Goal: Use online tool/utility: Use online tool/utility

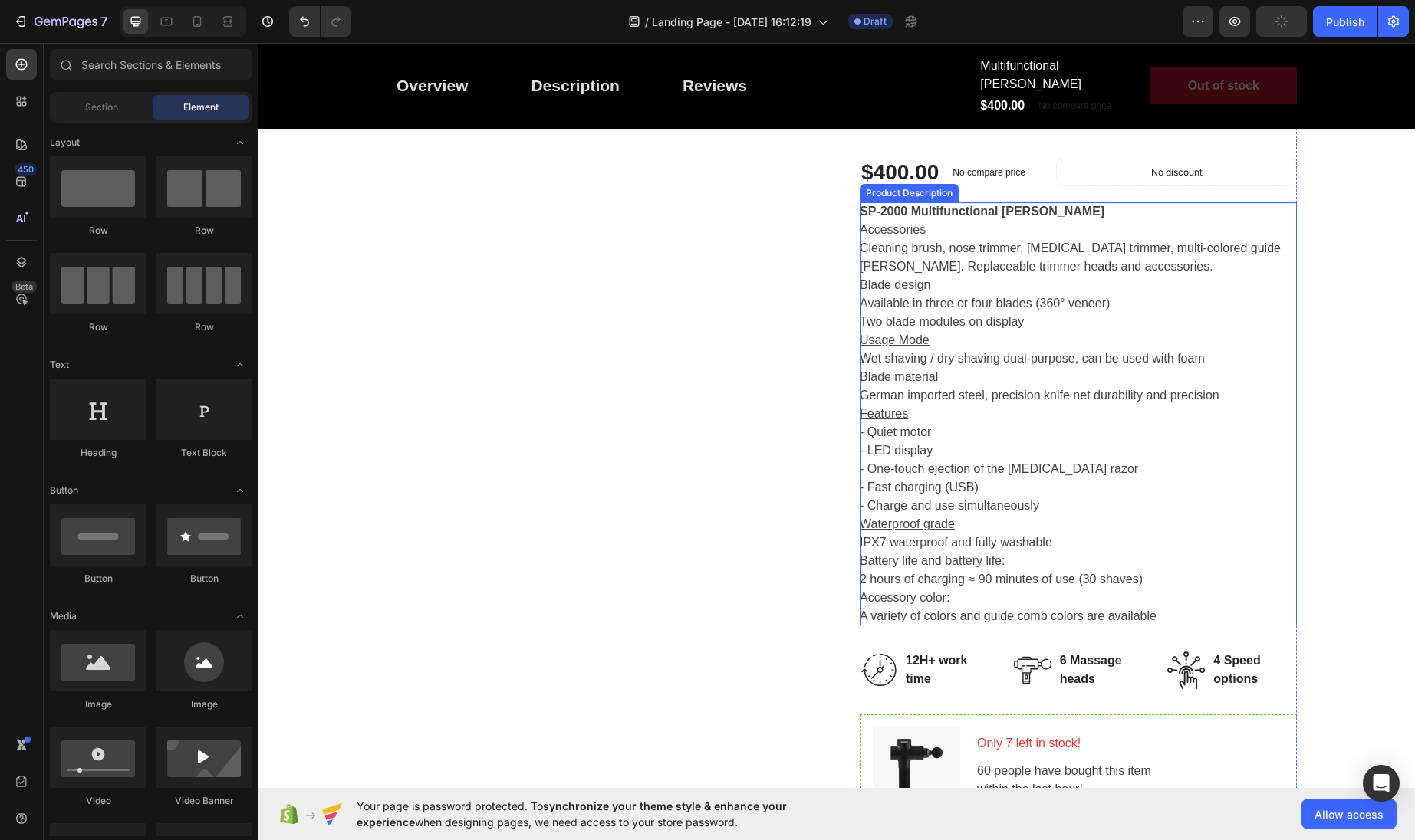
scroll to position [613, 0]
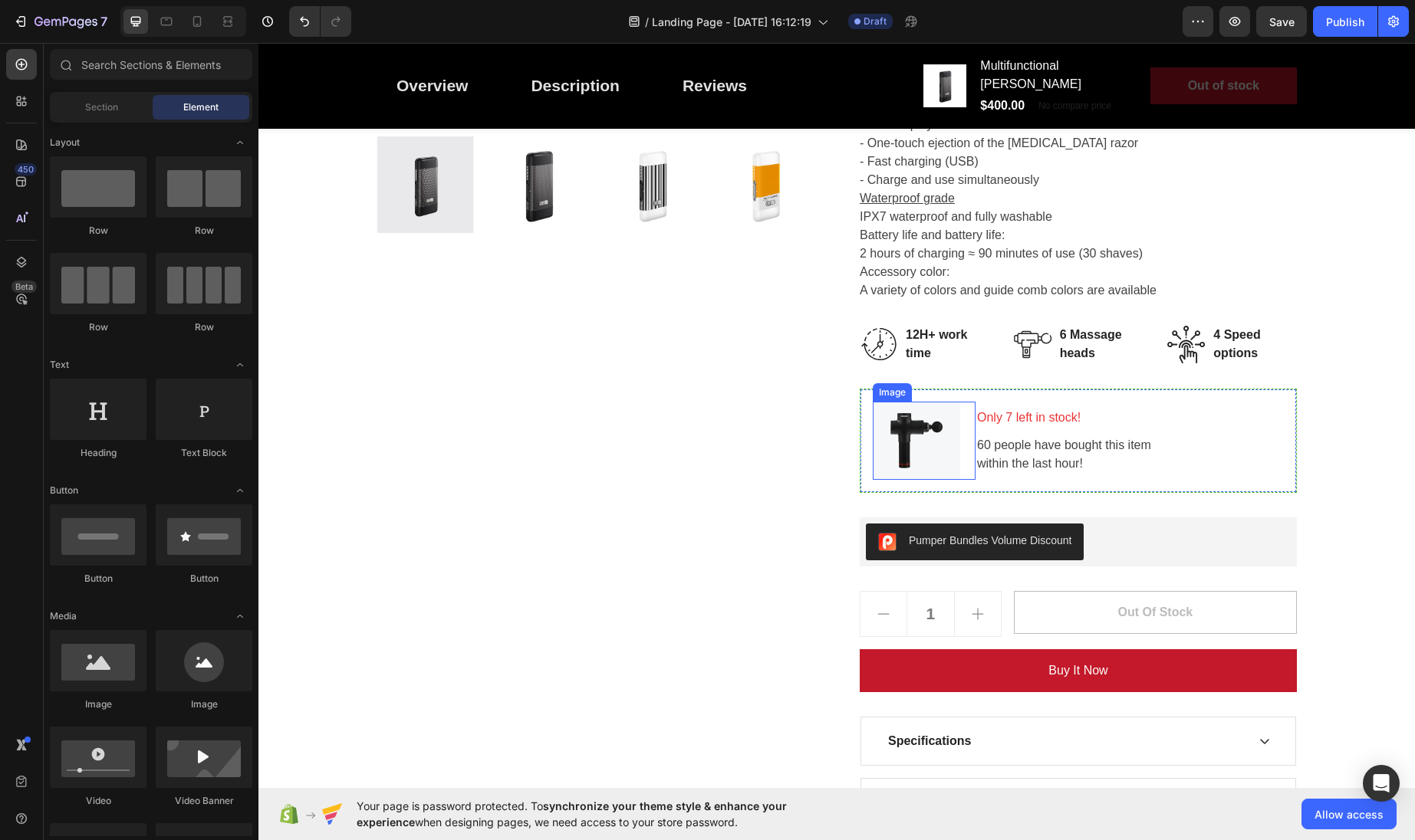
click at [893, 386] on div "Image" at bounding box center [892, 393] width 33 height 14
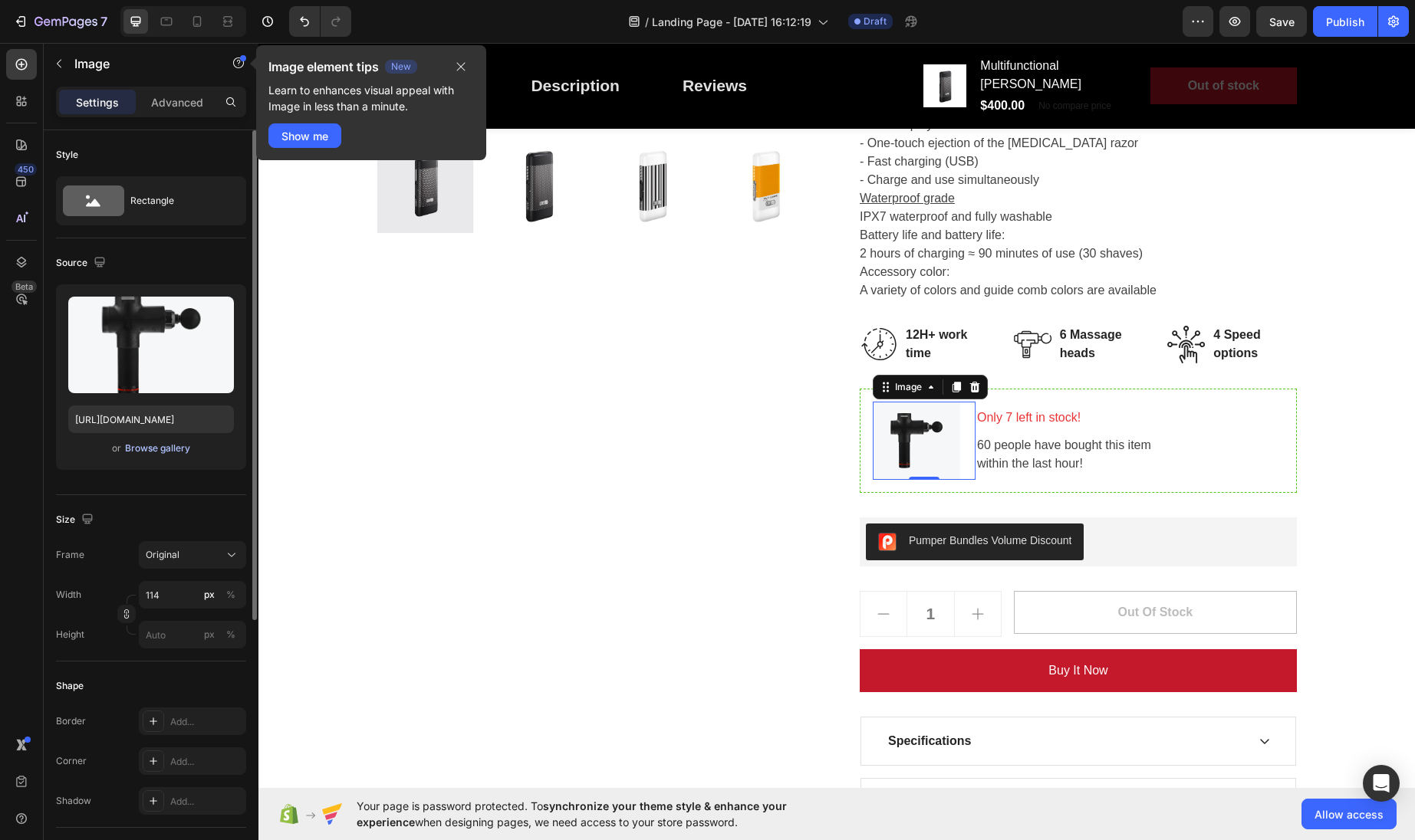
click at [163, 452] on div "Browse gallery" at bounding box center [157, 449] width 65 height 14
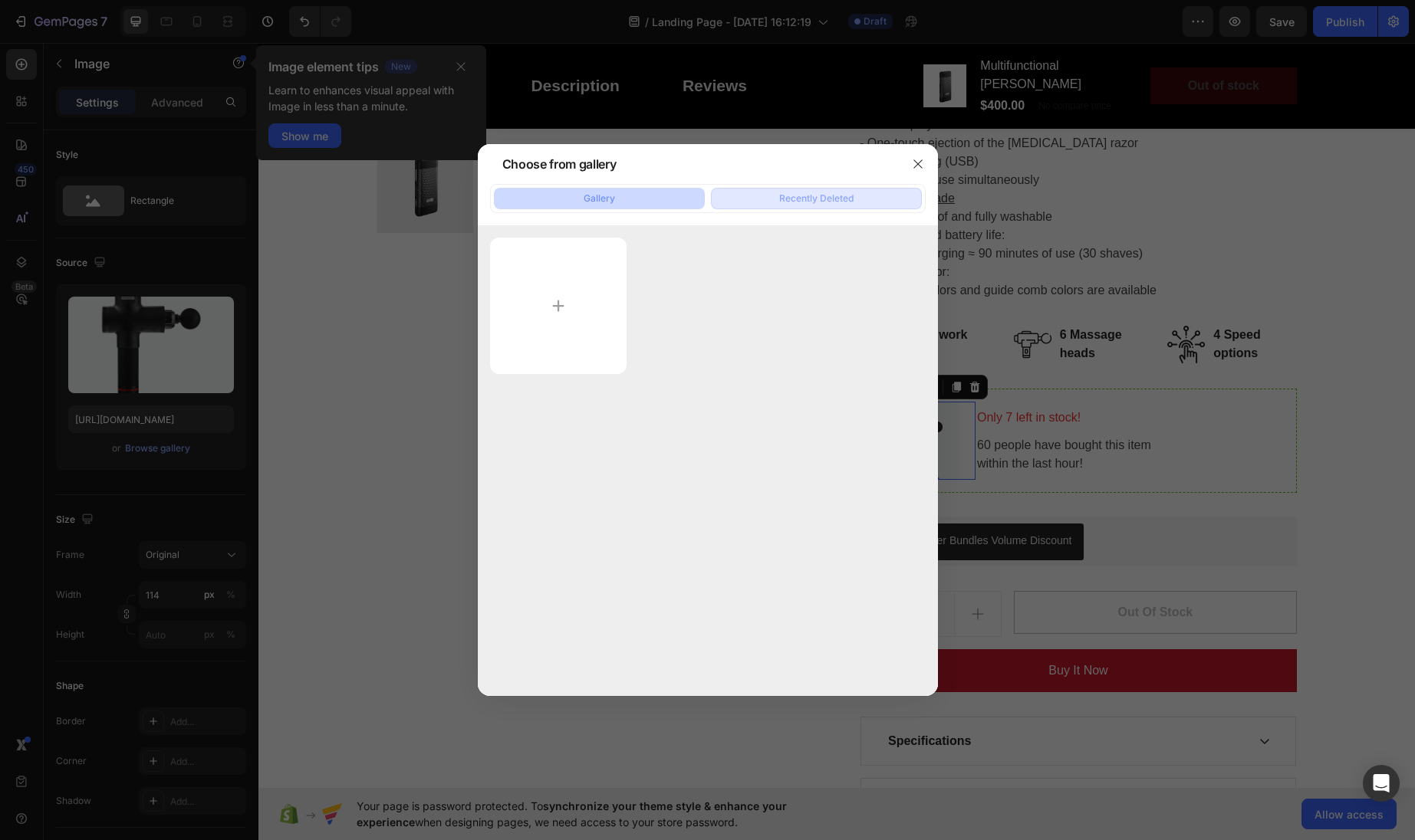
click at [777, 202] on button "Recently Deleted" at bounding box center [816, 198] width 211 height 21
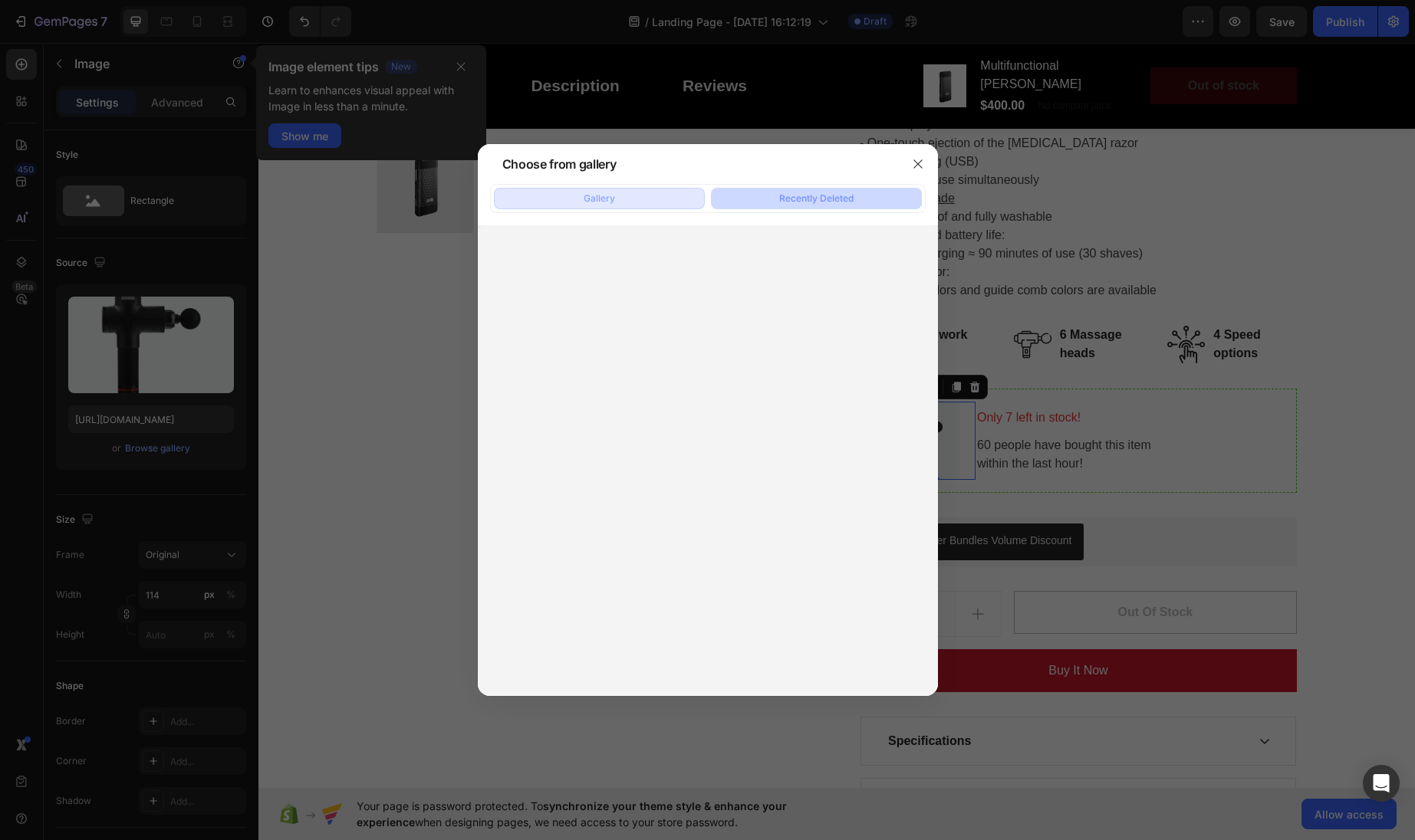
click at [647, 197] on button "Gallery" at bounding box center [599, 198] width 211 height 21
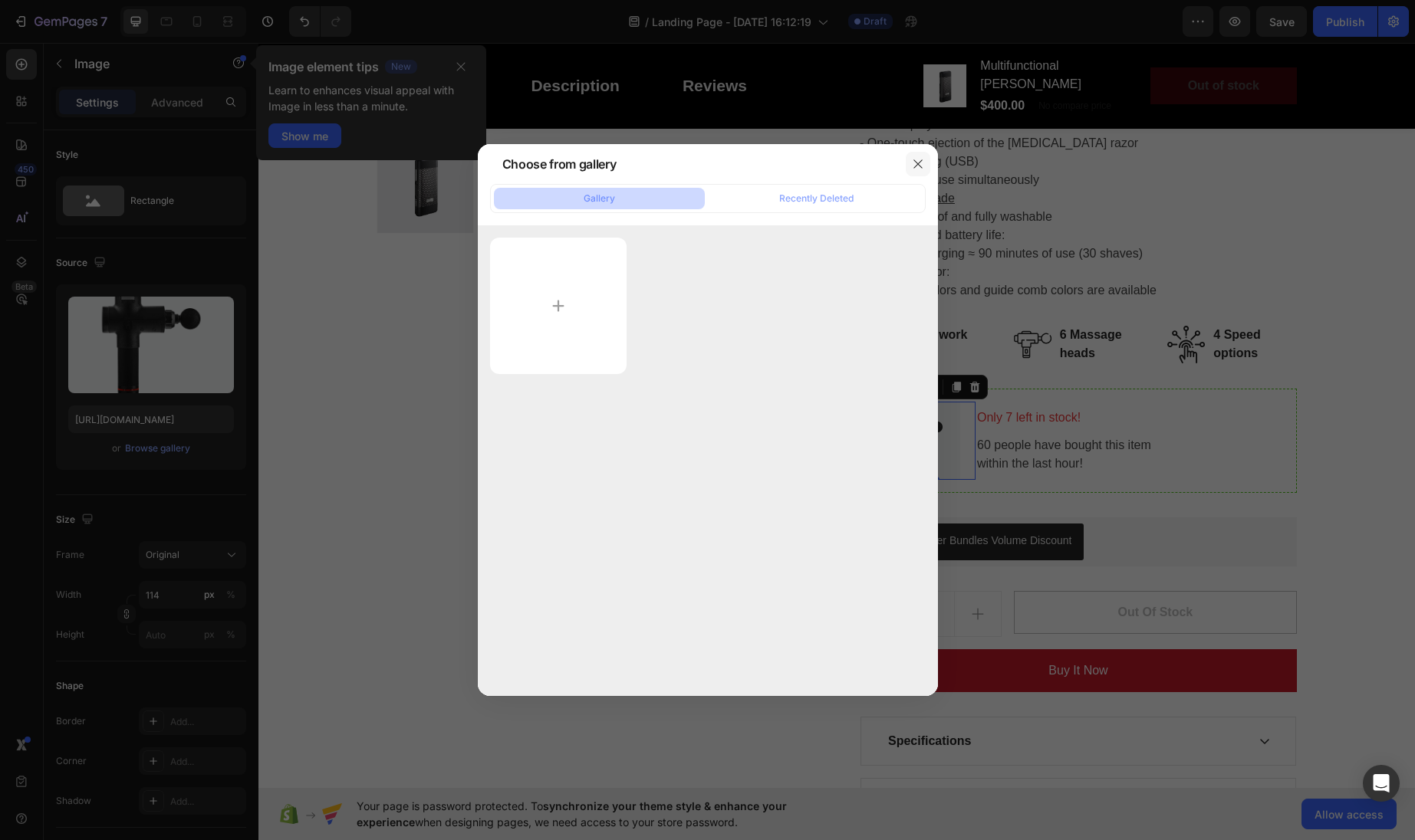
click at [916, 161] on icon "button" at bounding box center [918, 164] width 12 height 12
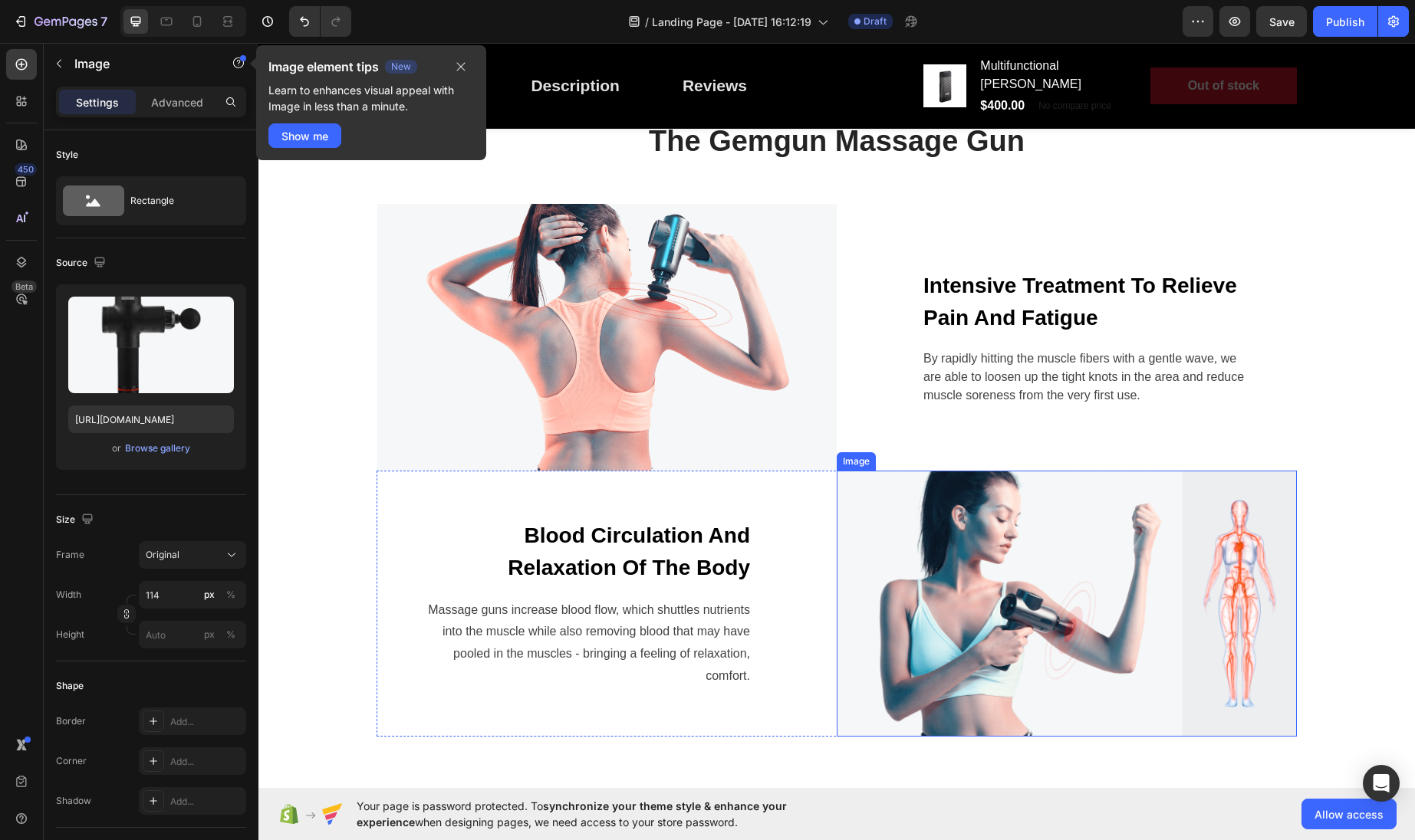
scroll to position [1676, 0]
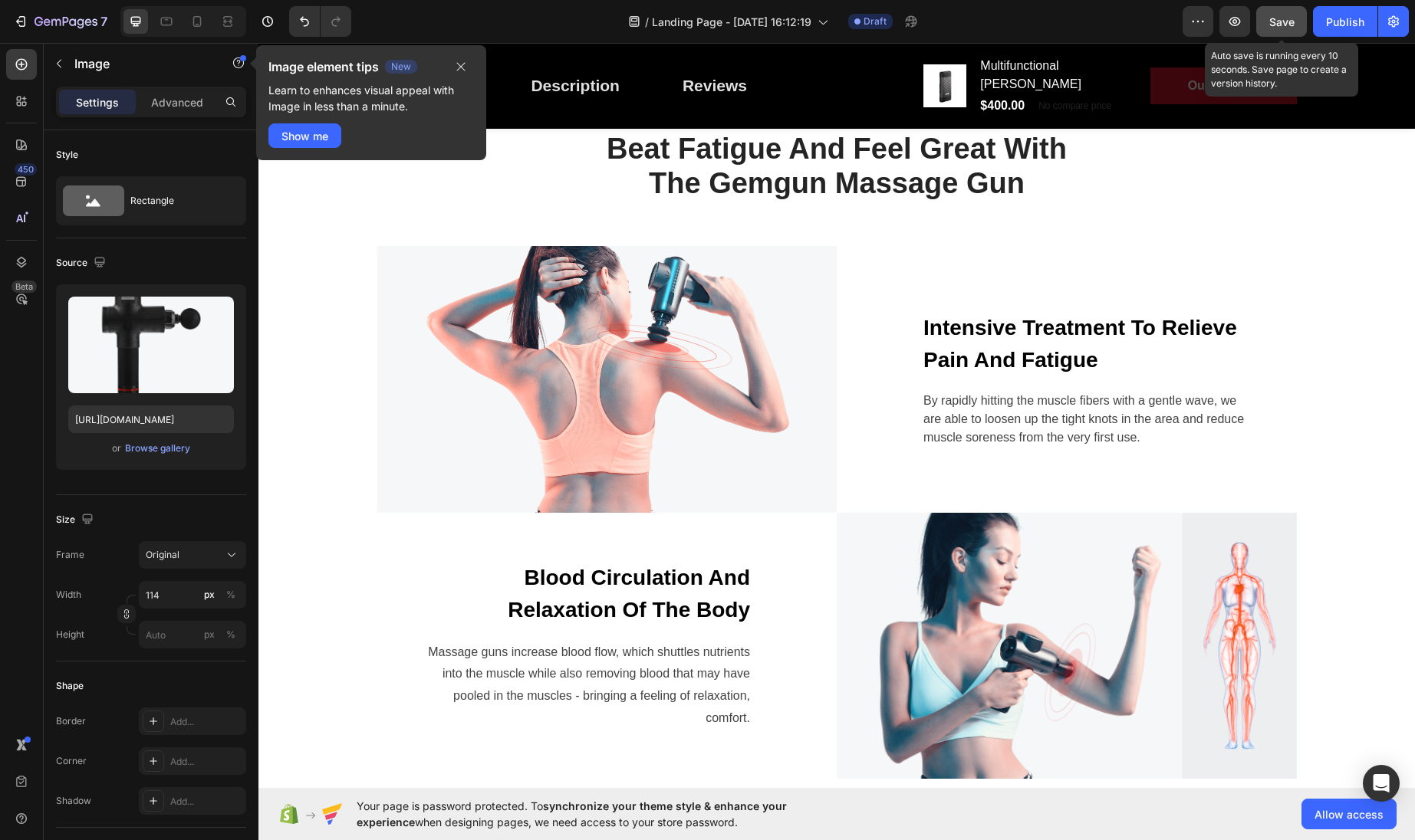
click at [1291, 17] on span "Save" at bounding box center [1282, 21] width 25 height 13
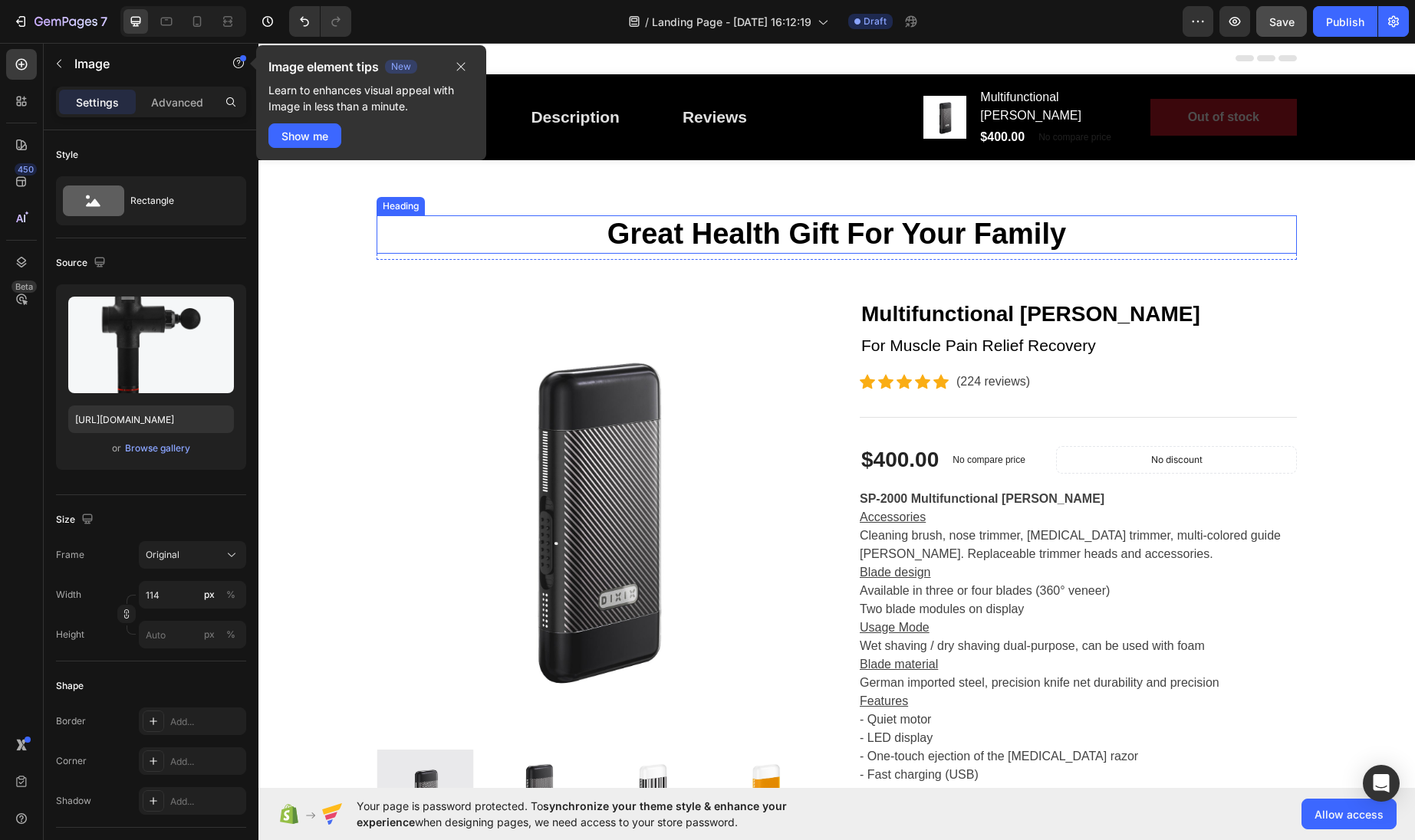
scroll to position [141, 0]
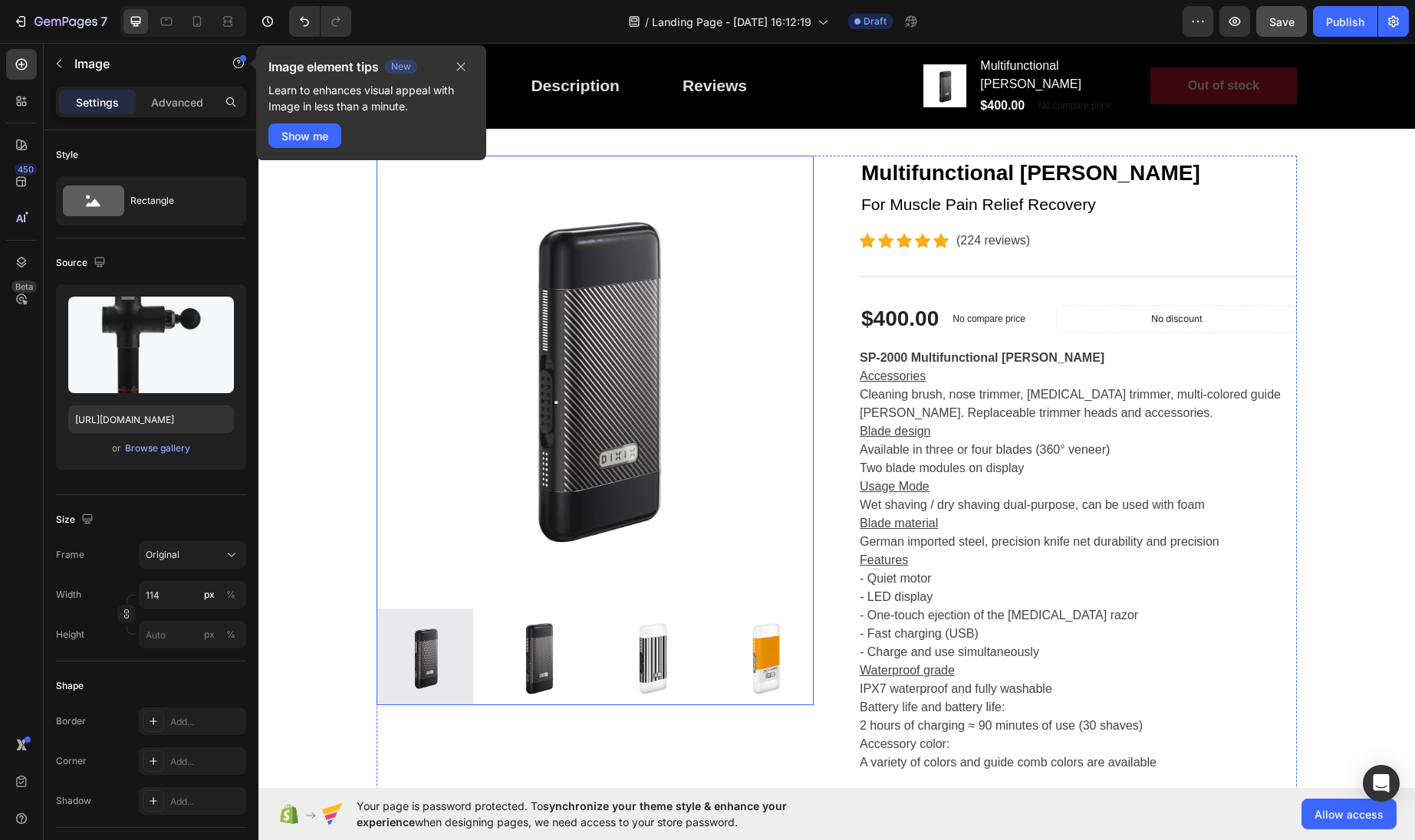
click at [545, 634] on img at bounding box center [539, 657] width 97 height 97
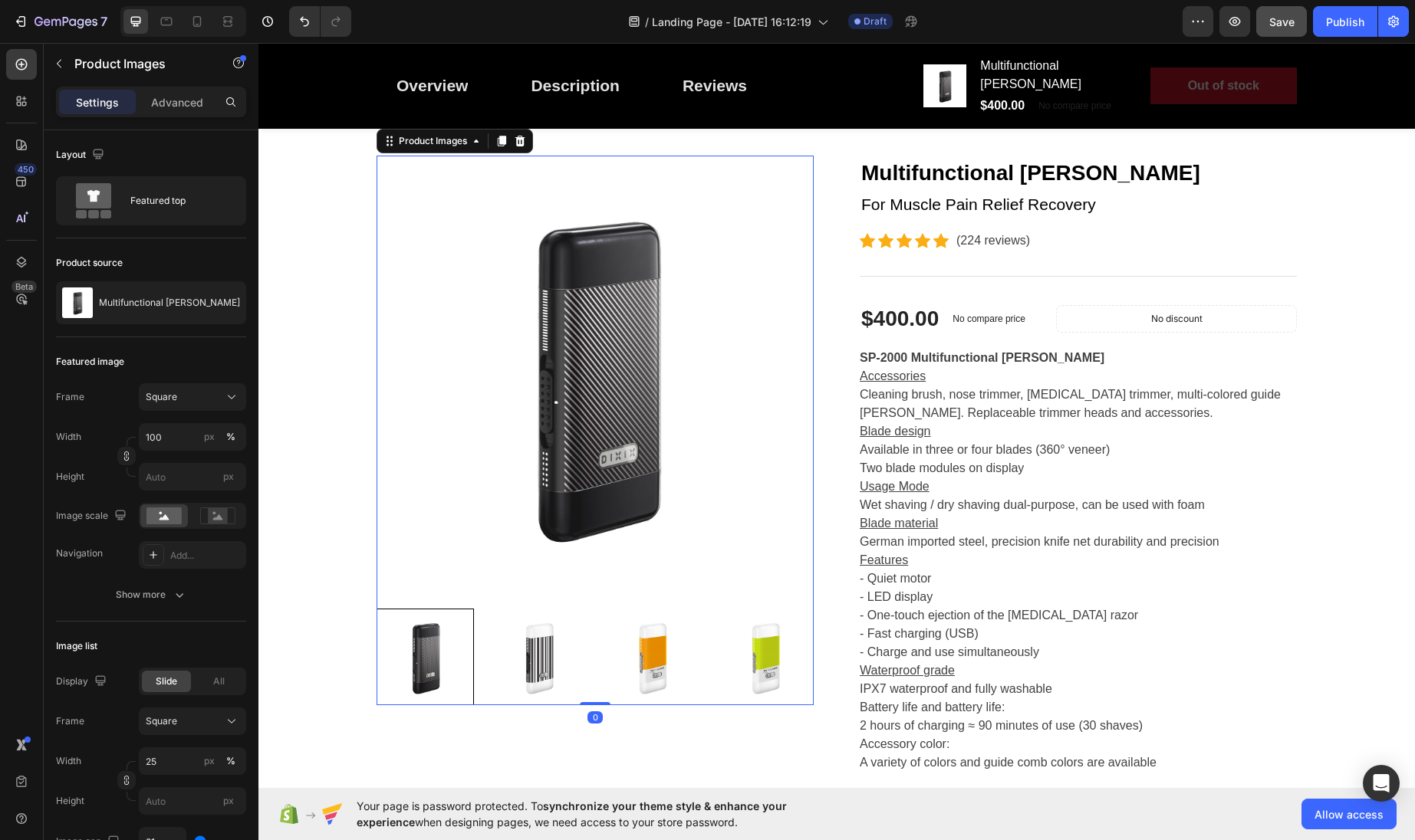
click at [527, 637] on img at bounding box center [539, 657] width 97 height 97
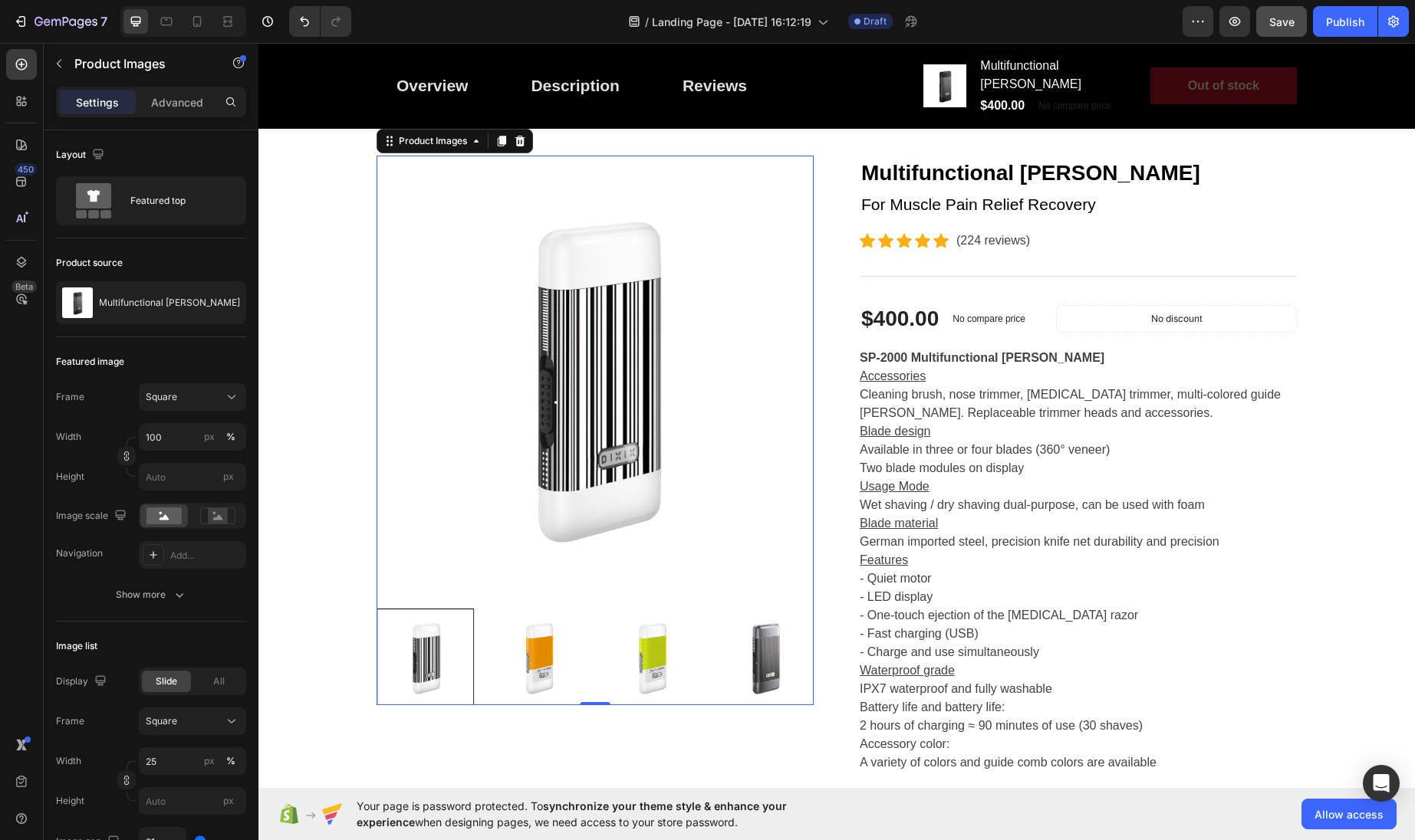
click at [533, 637] on img at bounding box center [539, 657] width 97 height 97
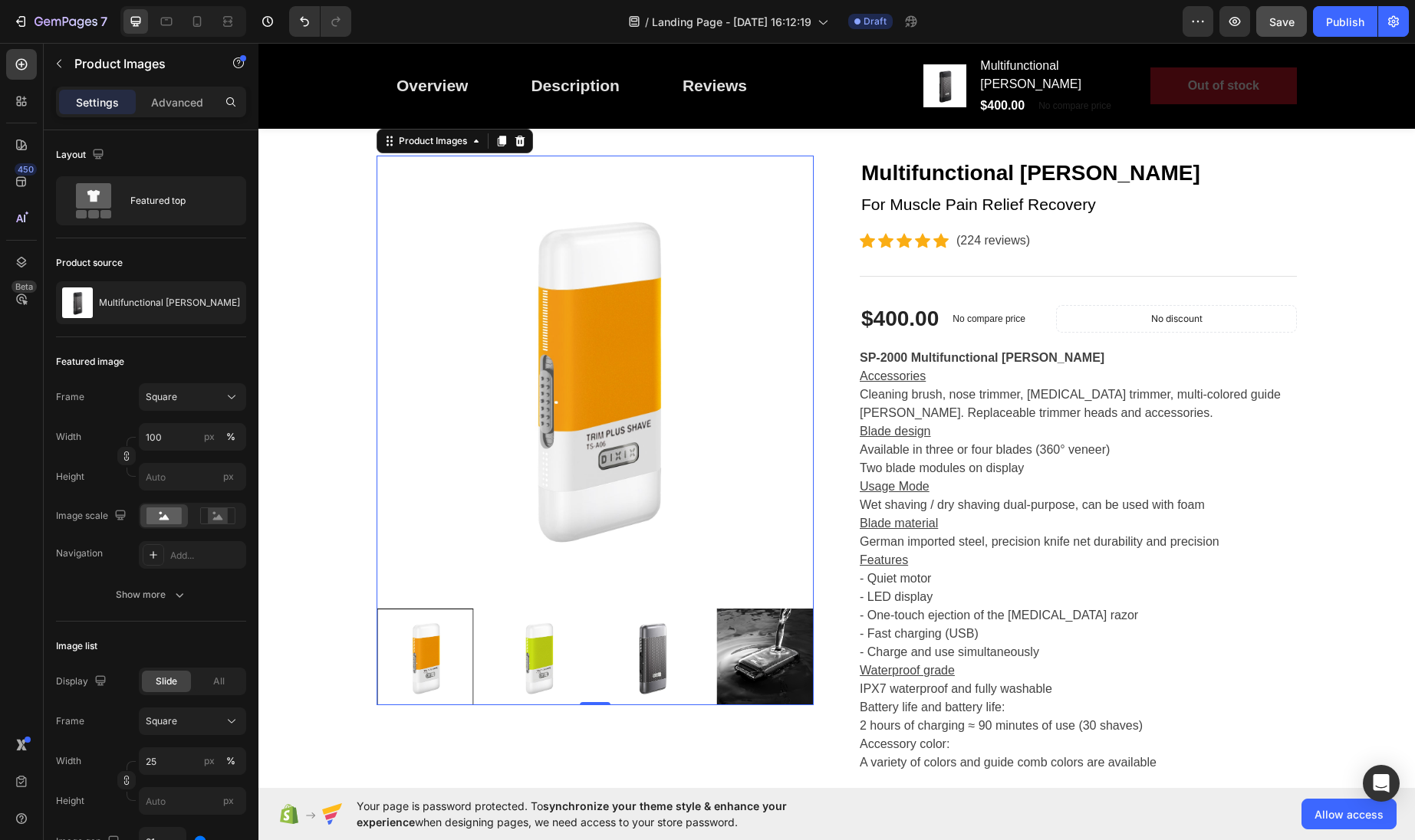
click at [546, 640] on img at bounding box center [539, 657] width 97 height 97
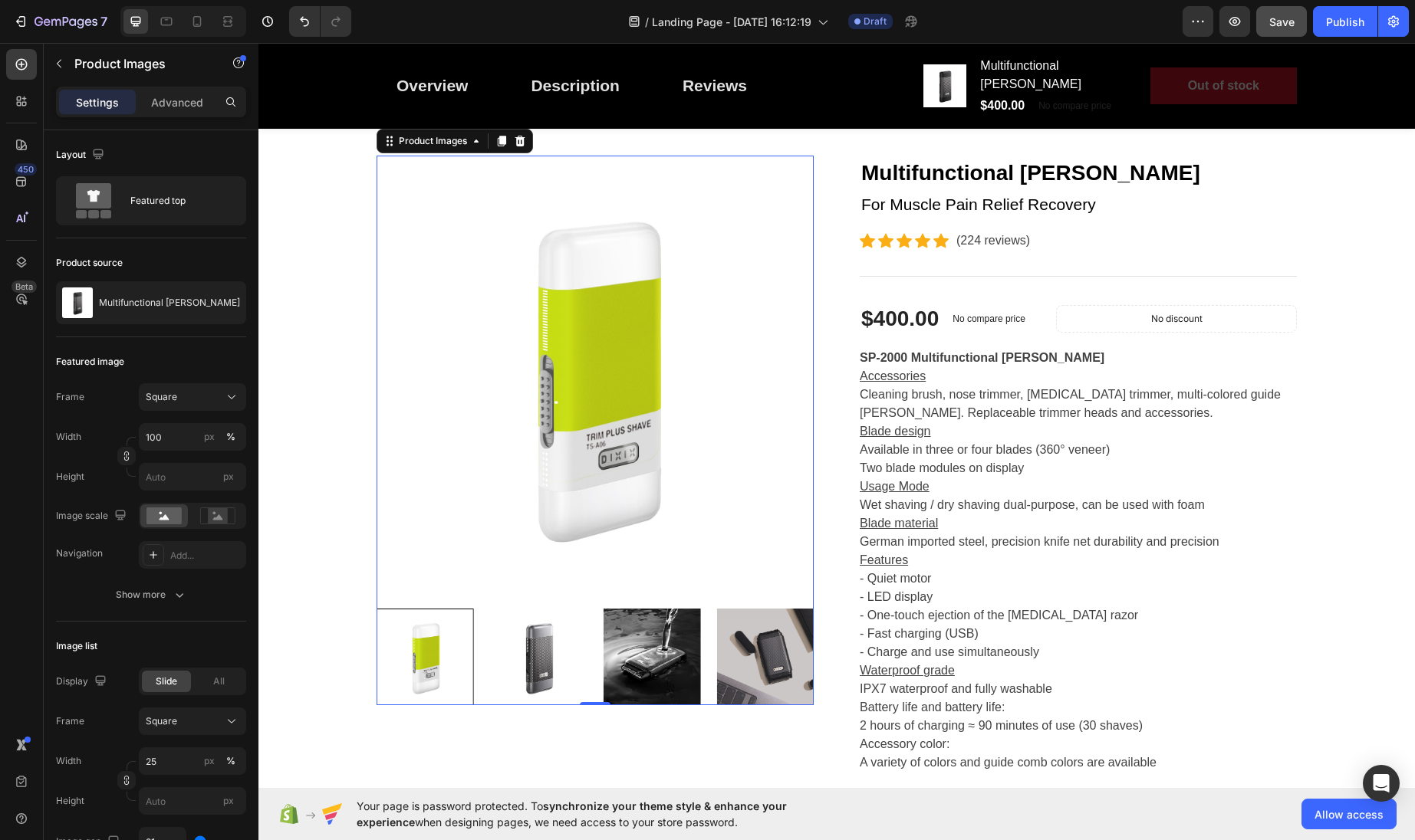
click at [545, 640] on img at bounding box center [539, 657] width 97 height 97
